Goal: Information Seeking & Learning: Learn about a topic

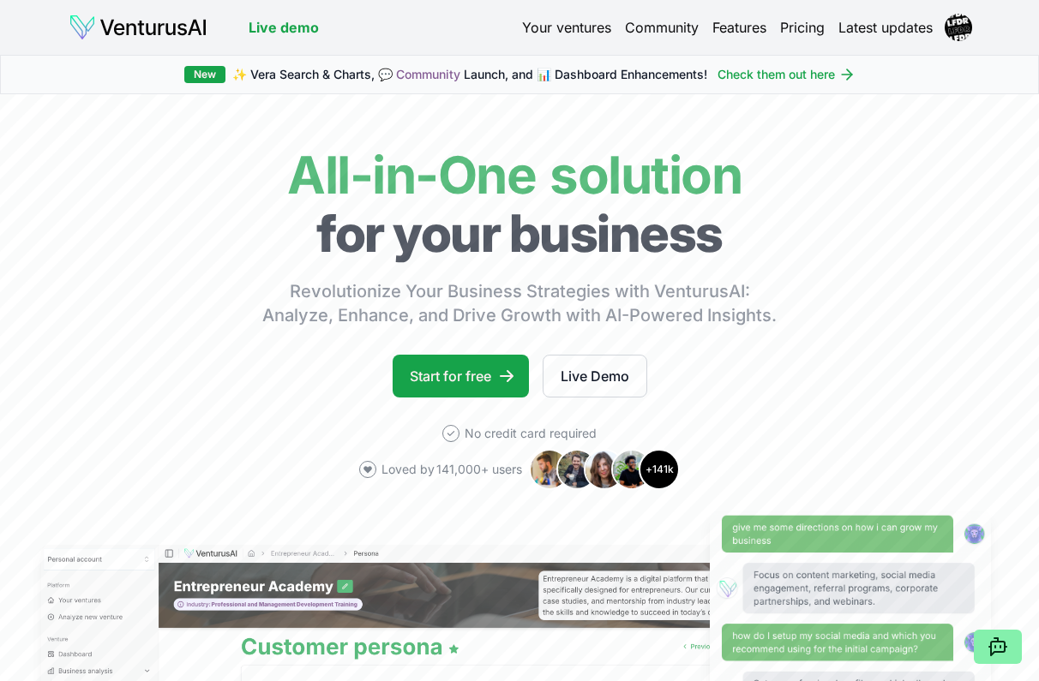
click at [499, 69] on span "✨ Vera Search & Charts, 💬 Community Launch, and 📊 Dashboard Enhancements!" at bounding box center [469, 74] width 475 height 17
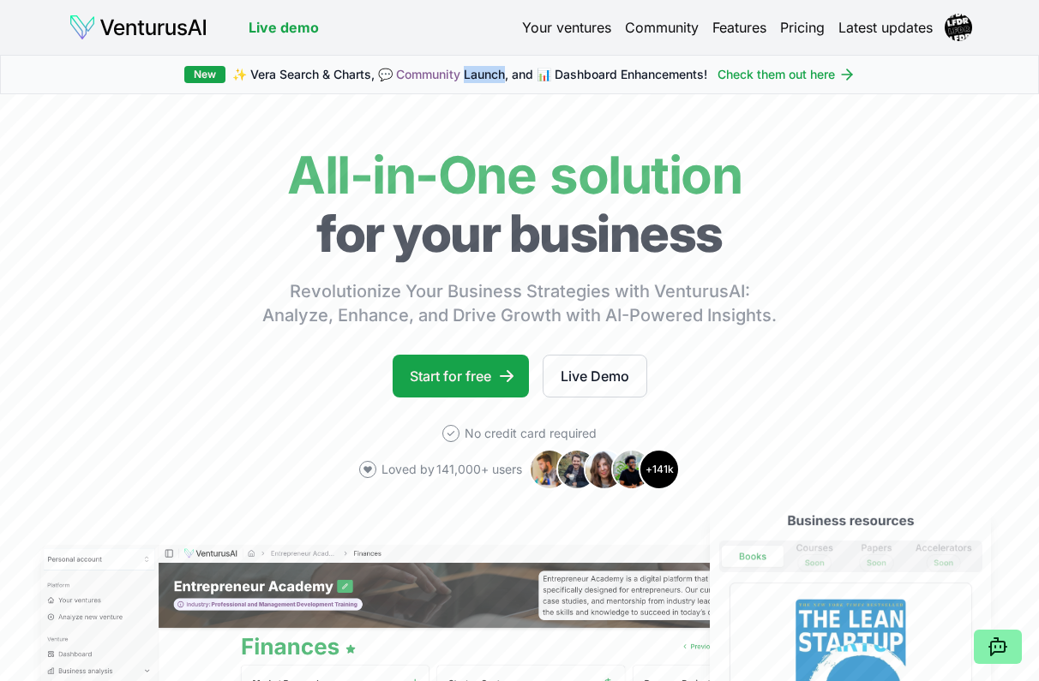
click at [589, 33] on link "Your ventures" at bounding box center [566, 27] width 89 height 21
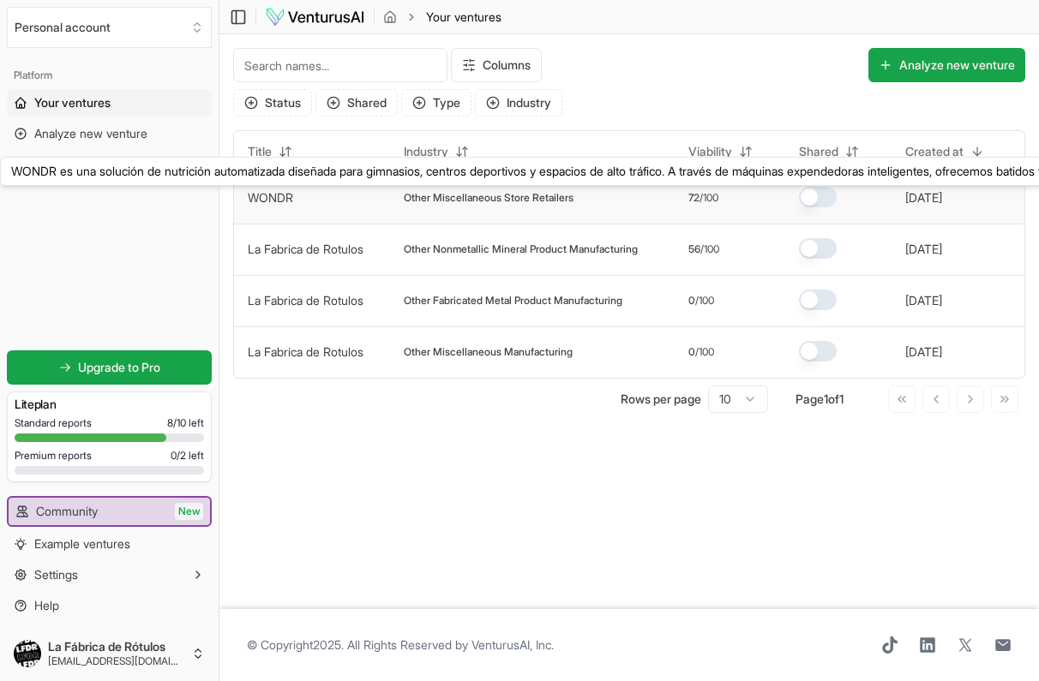
click at [271, 192] on link "WONDR" at bounding box center [270, 197] width 45 height 15
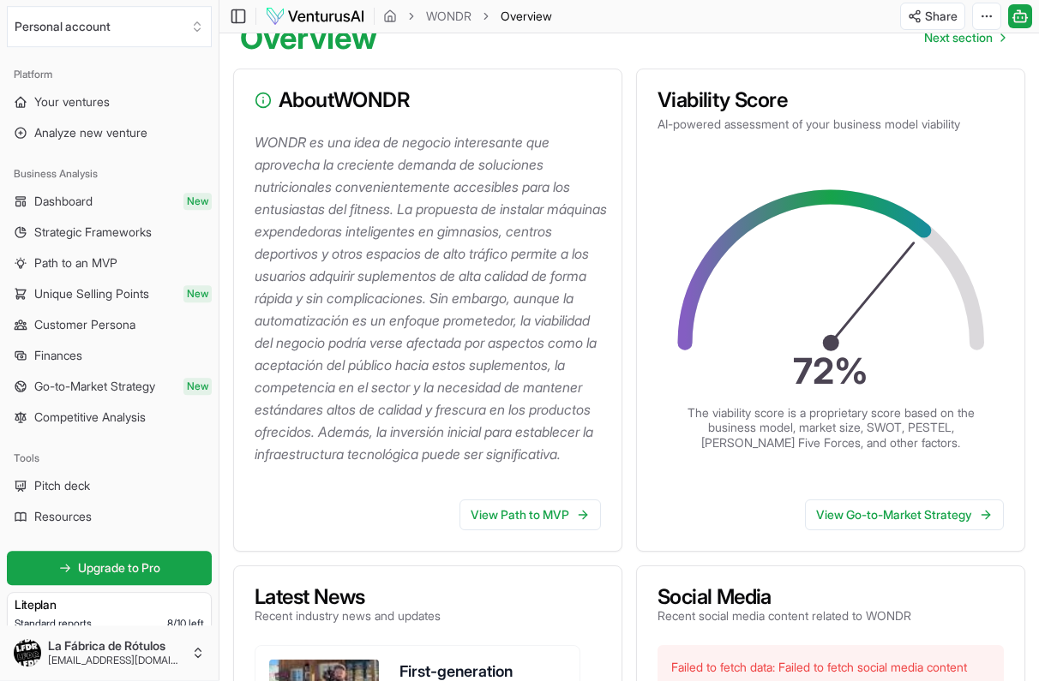
scroll to position [187, 0]
click at [107, 388] on span "Go-to-Market Strategy" at bounding box center [94, 387] width 121 height 17
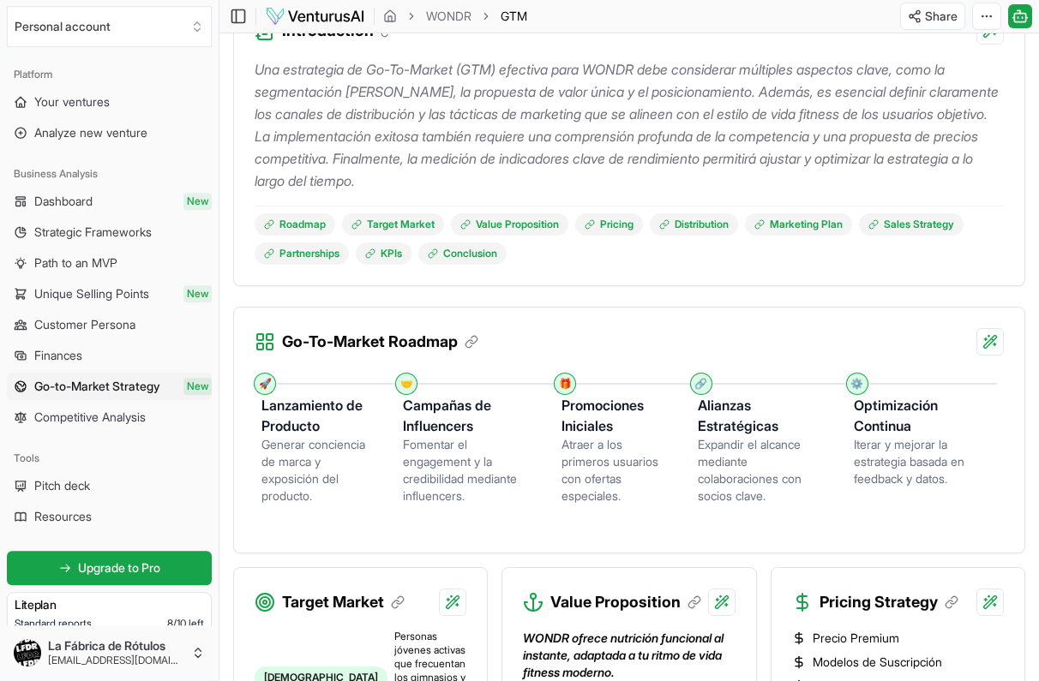
scroll to position [262, 0]
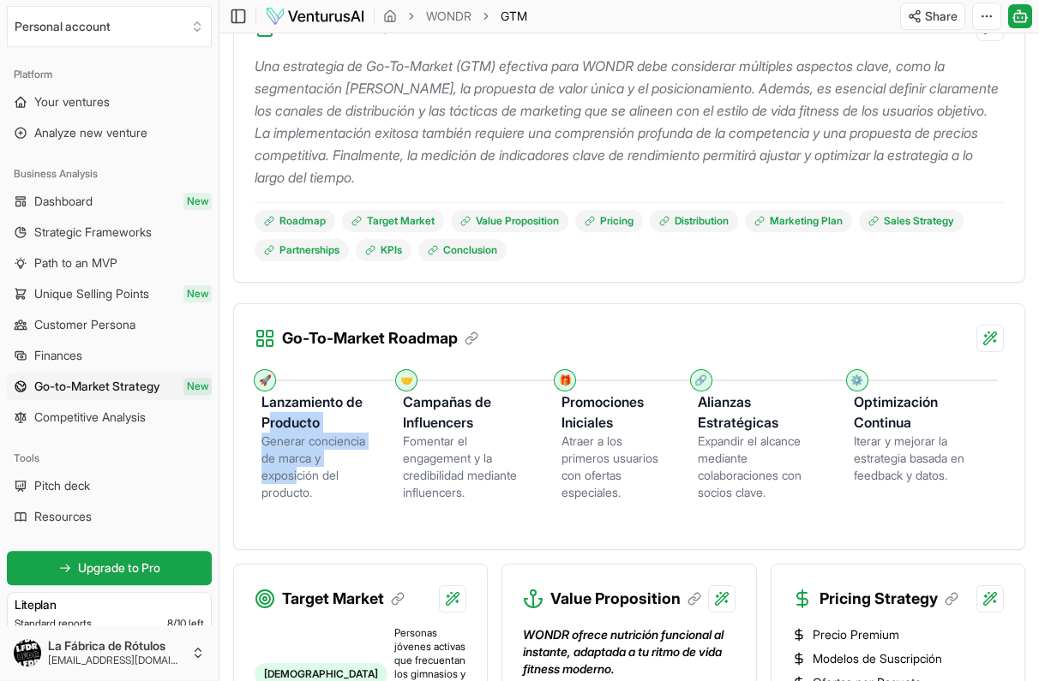
drag, startPoint x: 266, startPoint y: 429, endPoint x: 301, endPoint y: 480, distance: 61.6
click at [301, 480] on div "Lanzamiento de Producto Generar conciencia de marca y exposición del producto." at bounding box center [331, 442] width 141 height 120
click at [302, 480] on div "Generar conciencia de marca y exposición del producto." at bounding box center [318, 468] width 114 height 69
drag, startPoint x: 334, startPoint y: 495, endPoint x: 278, endPoint y: 448, distance: 73.1
click at [278, 449] on div "Generar conciencia de marca y exposición del producto." at bounding box center [318, 468] width 114 height 69
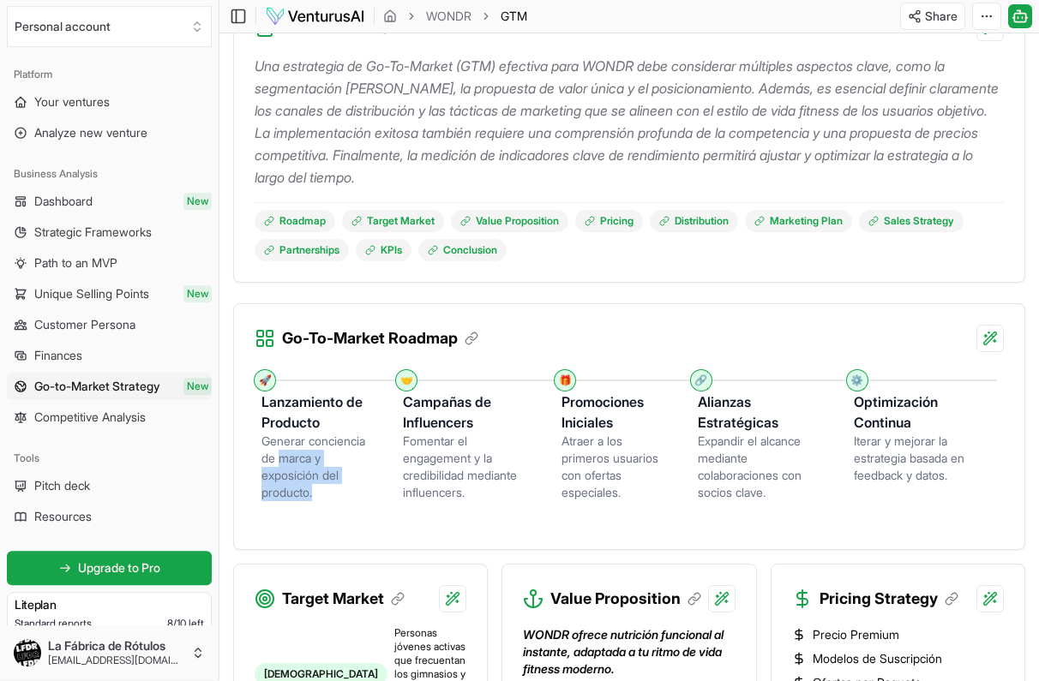
click at [278, 448] on div "Generar conciencia de marca y exposición del producto." at bounding box center [318, 468] width 114 height 69
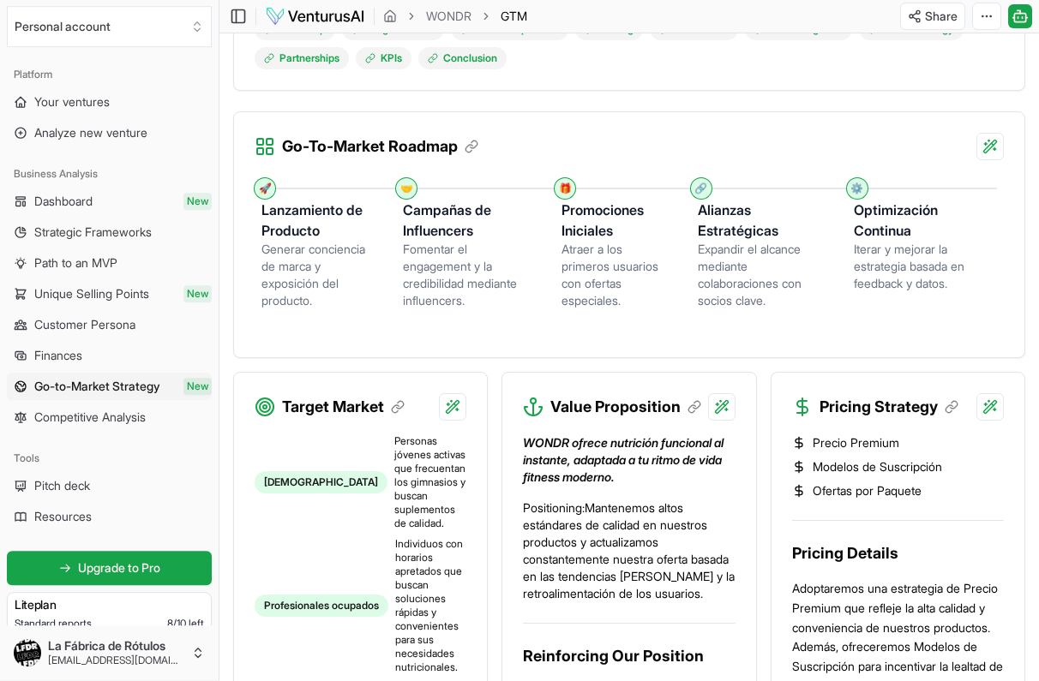
scroll to position [463, 0]
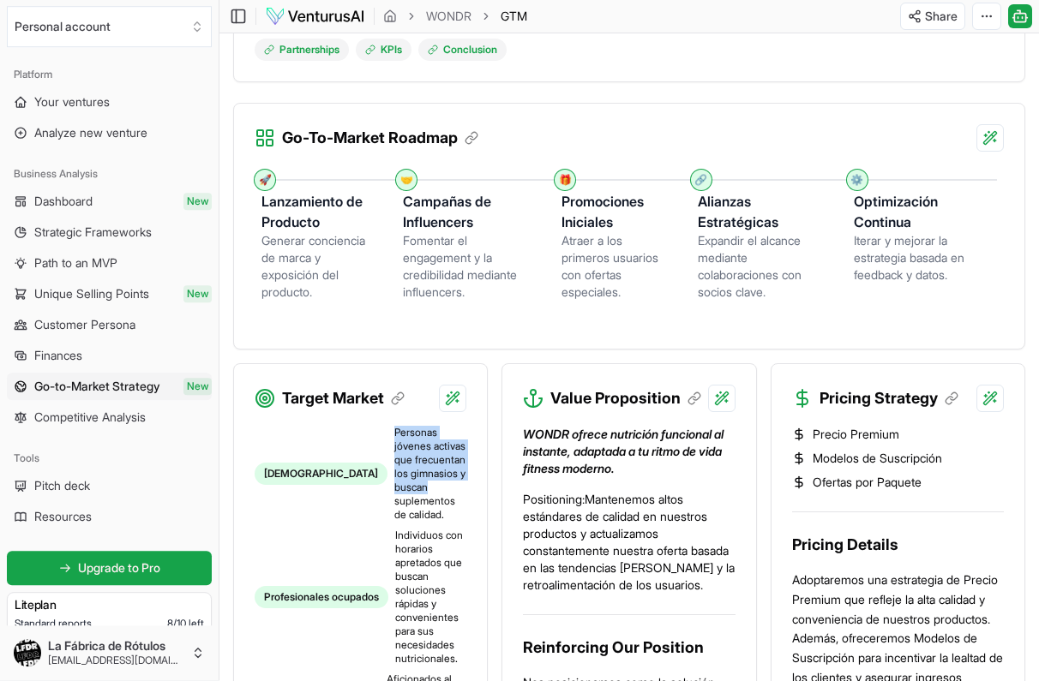
drag, startPoint x: 321, startPoint y: 426, endPoint x: 356, endPoint y: 458, distance: 46.7
click at [394, 464] on span "Personas jóvenes activas que frecuentan los gimnasios y buscan suplementos de c…" at bounding box center [430, 475] width 72 height 96
drag, startPoint x: 366, startPoint y: 475, endPoint x: 320, endPoint y: 435, distance: 60.8
click at [320, 435] on li "[DEMOGRAPHIC_DATA] Personas jóvenes activas que frecuentan los gimnasios y busc…" at bounding box center [361, 475] width 212 height 96
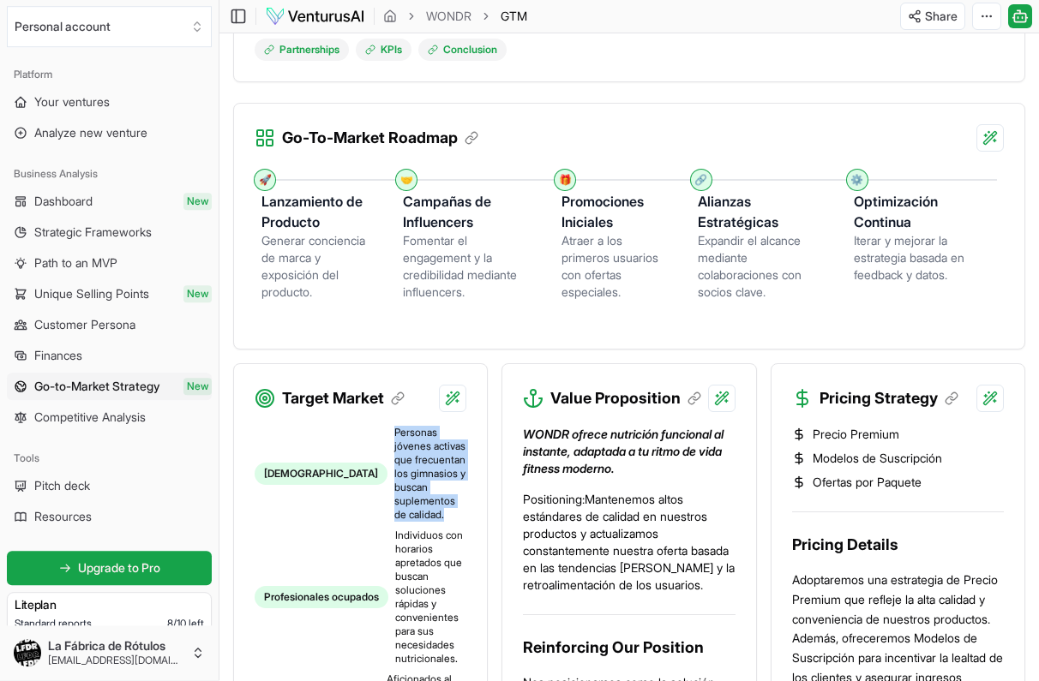
click at [320, 435] on li "[DEMOGRAPHIC_DATA] Personas jóvenes activas que frecuentan los gimnasios y busc…" at bounding box center [361, 475] width 212 height 96
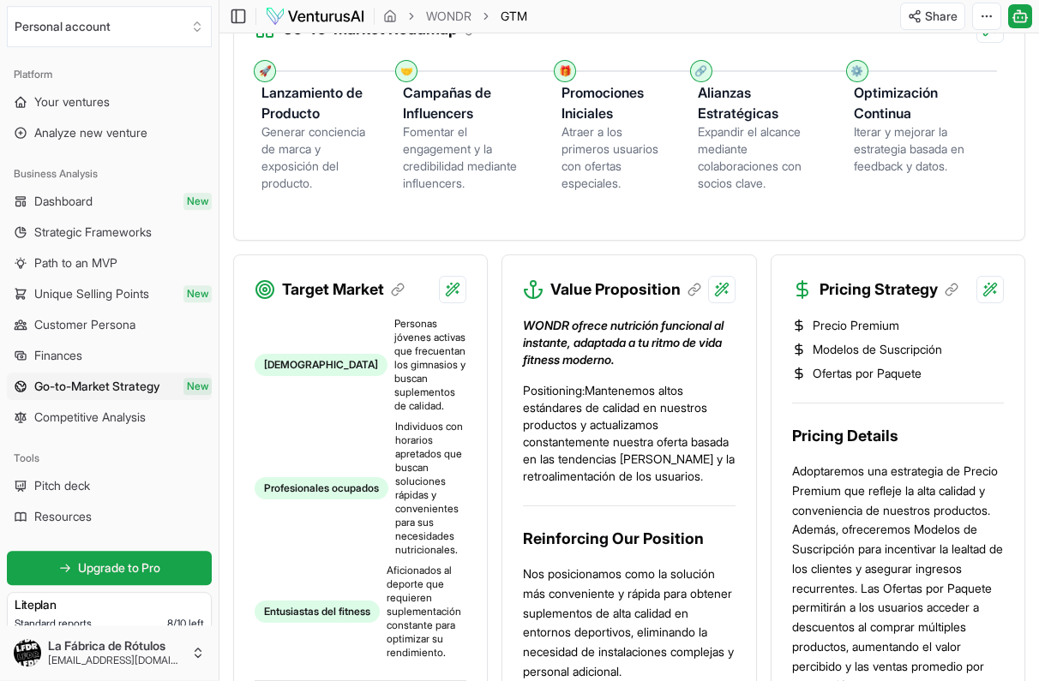
scroll to position [578, 0]
